Goal: Check status: Check status

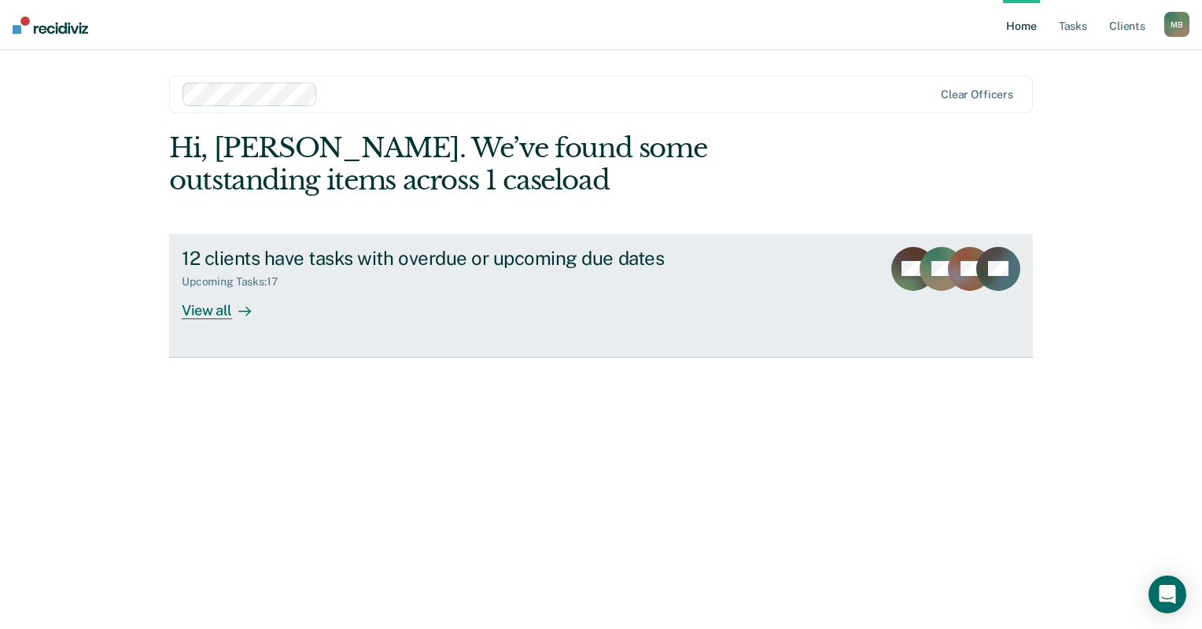
click at [230, 267] on div "12 clients have tasks with overdue or upcoming due dates" at bounding box center [458, 258] width 552 height 23
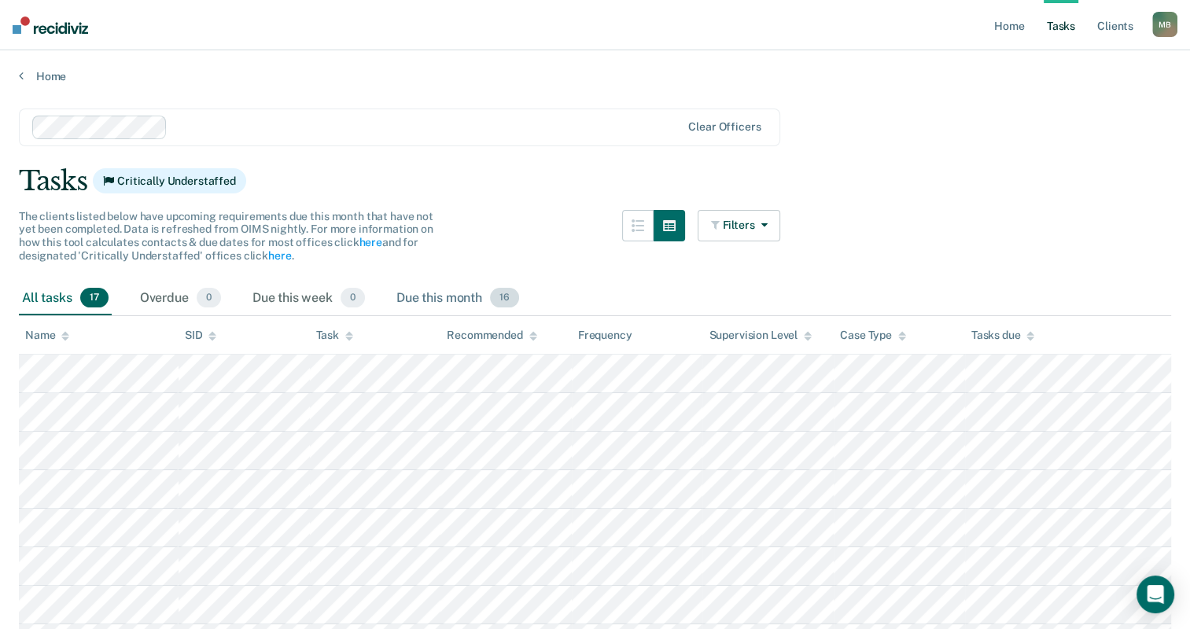
click at [447, 302] on div "Due this month 16" at bounding box center [457, 299] width 129 height 35
click at [444, 302] on div "Due this month 16" at bounding box center [457, 299] width 129 height 35
